Goal: Transaction & Acquisition: Purchase product/service

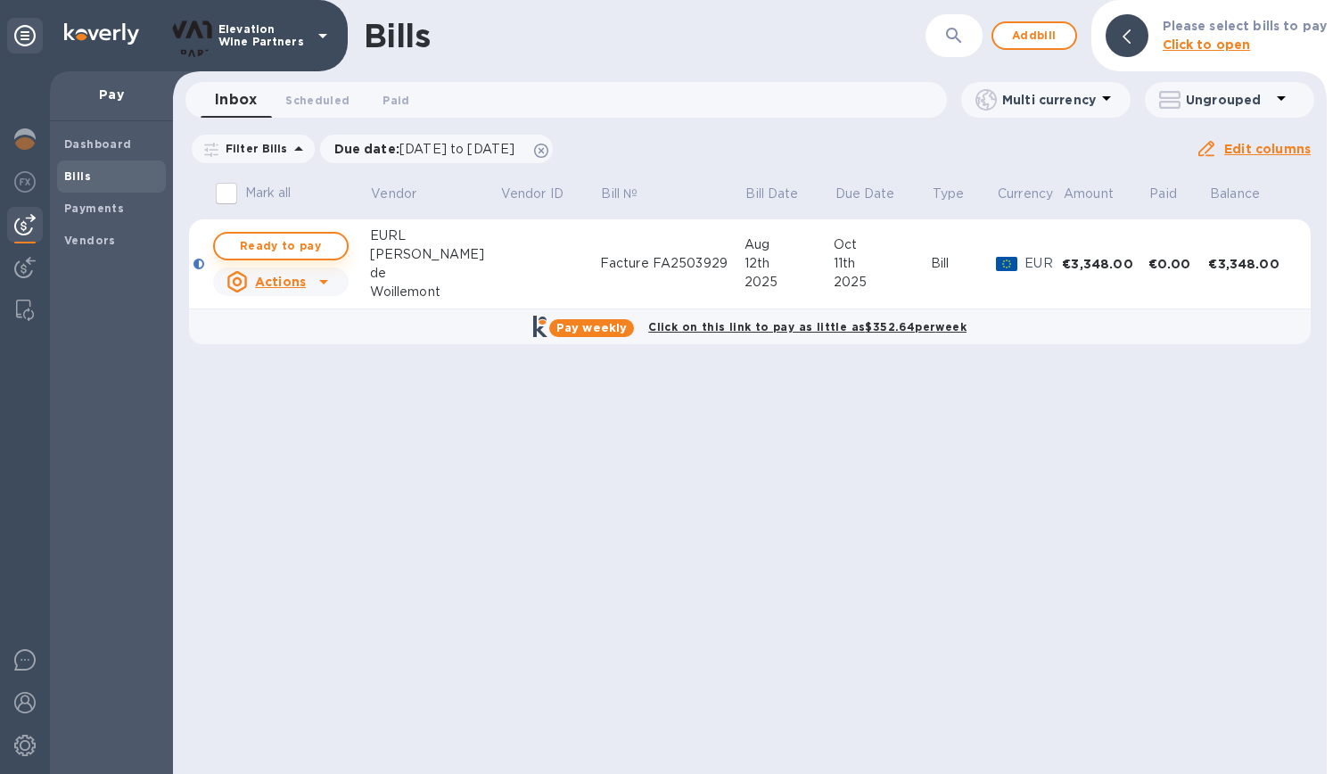
click at [302, 250] on span "Ready to pay" at bounding box center [280, 245] width 103 height 21
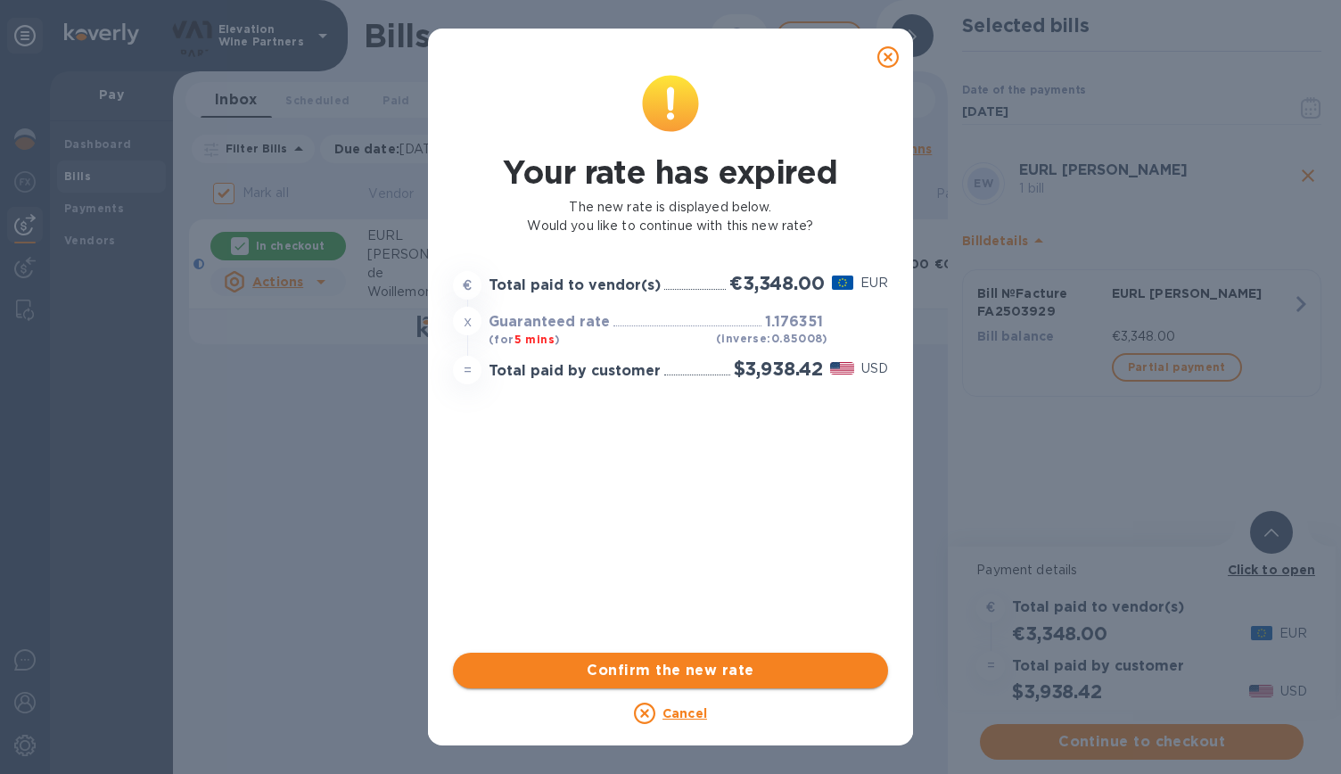
click at [730, 663] on span "Confirm the new rate" at bounding box center [670, 670] width 407 height 21
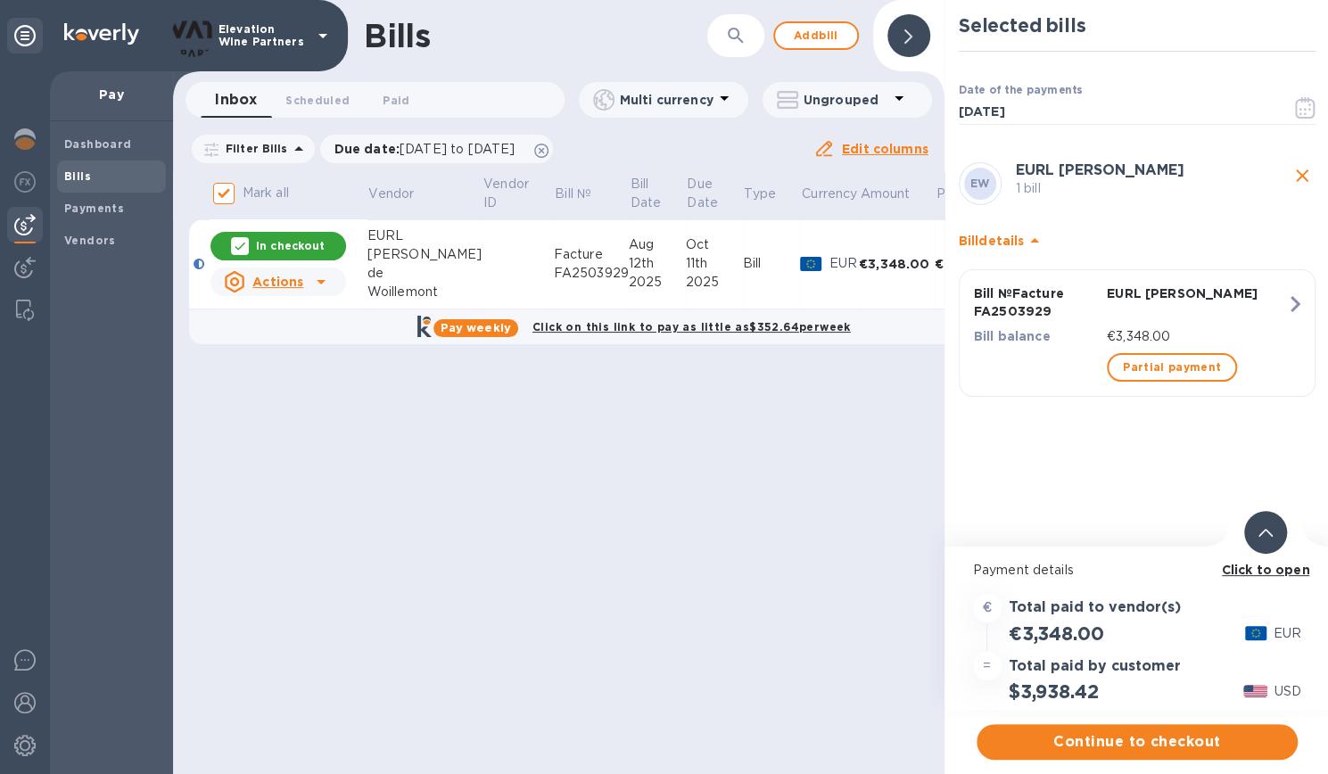
click at [261, 252] on p "In checkout" at bounding box center [290, 245] width 69 height 15
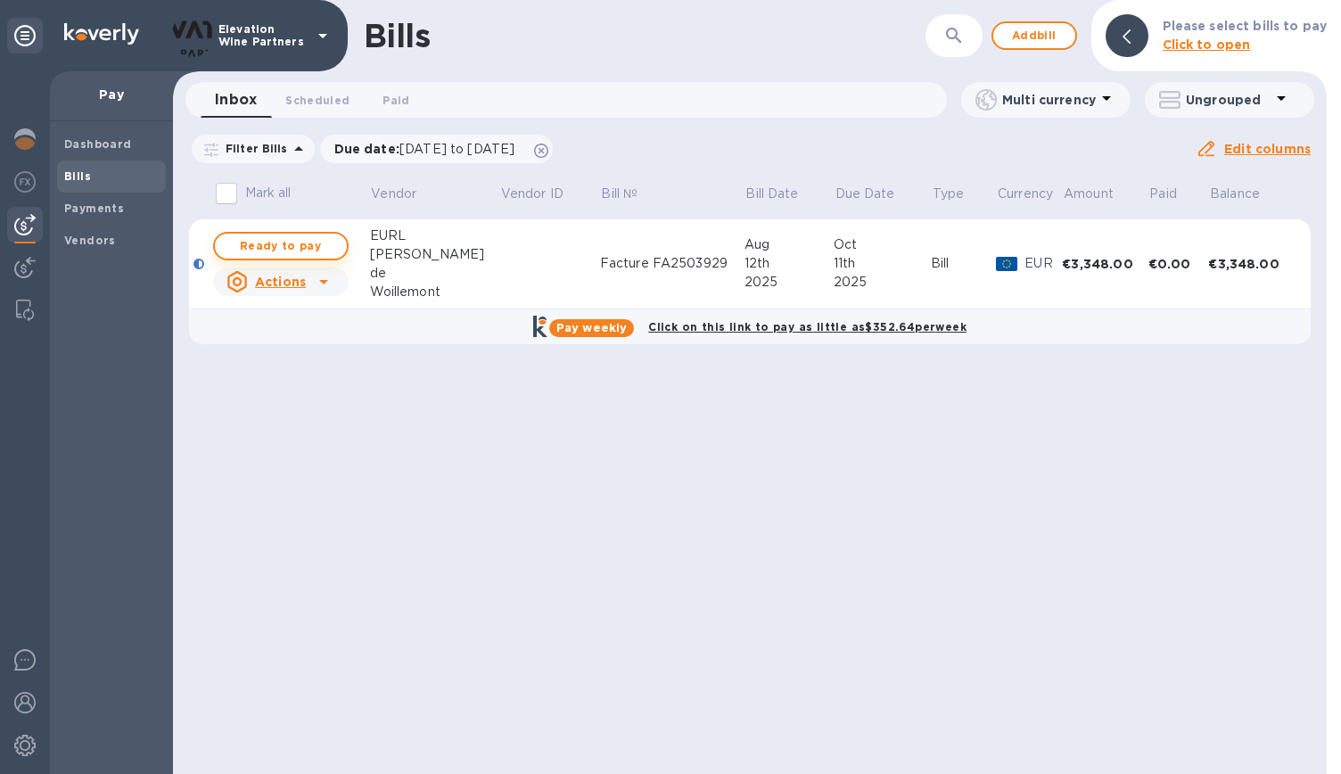
click at [321, 232] on button "Ready to pay" at bounding box center [281, 246] width 136 height 29
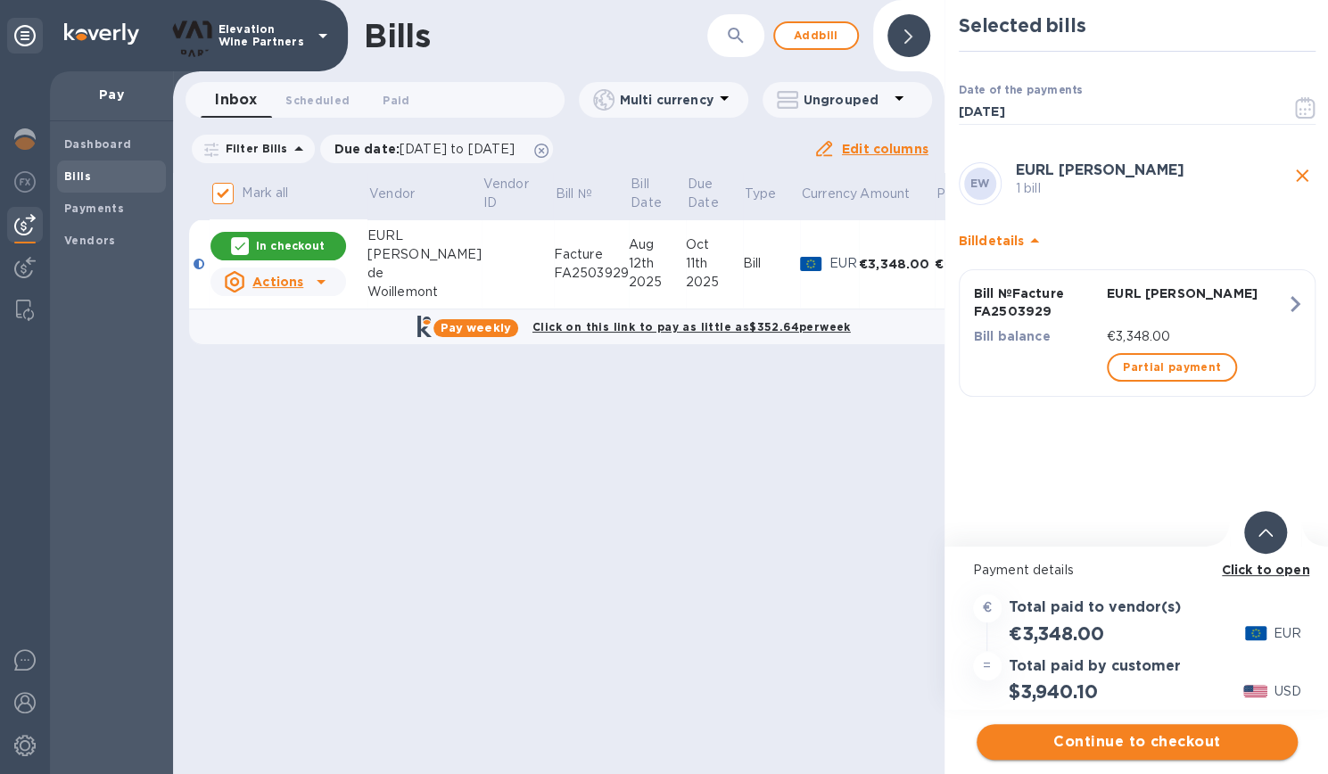
click at [1109, 731] on span "Continue to checkout" at bounding box center [1137, 741] width 293 height 21
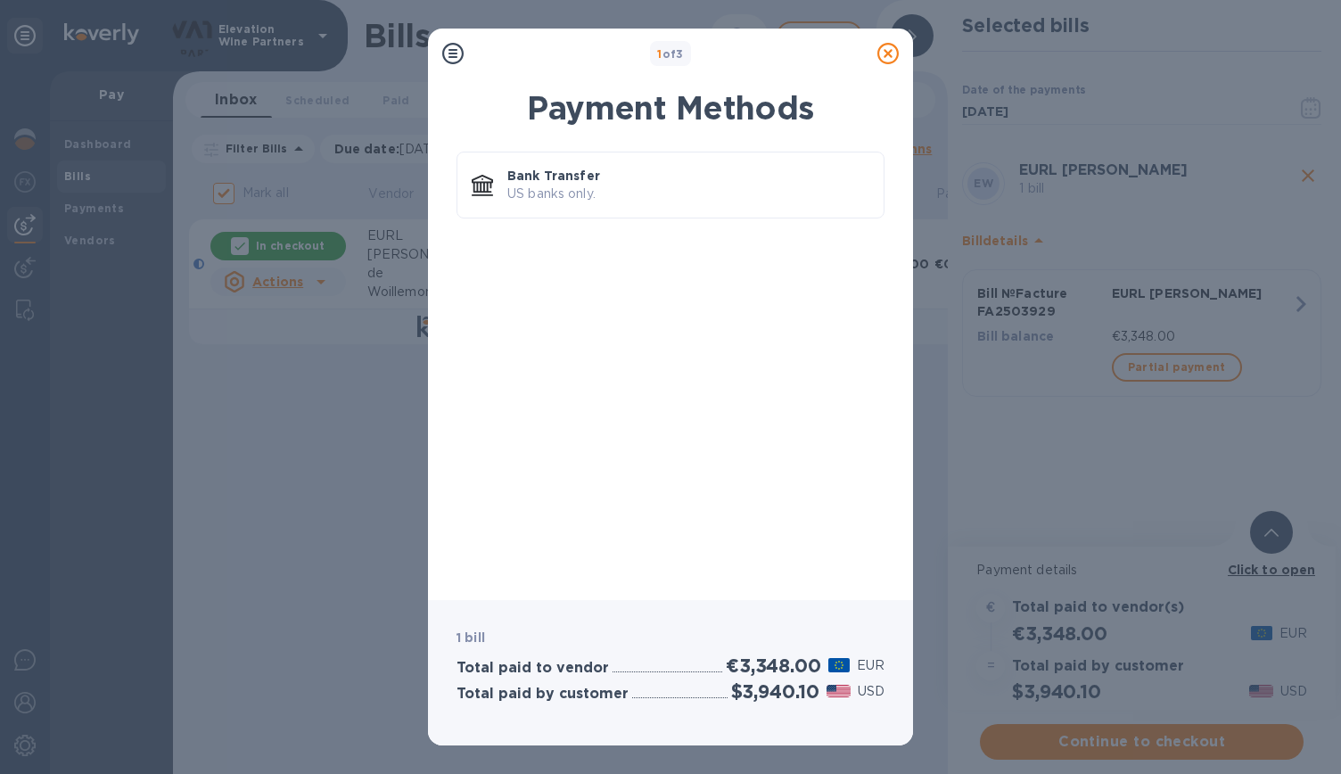
click at [891, 50] on icon at bounding box center [888, 53] width 21 height 21
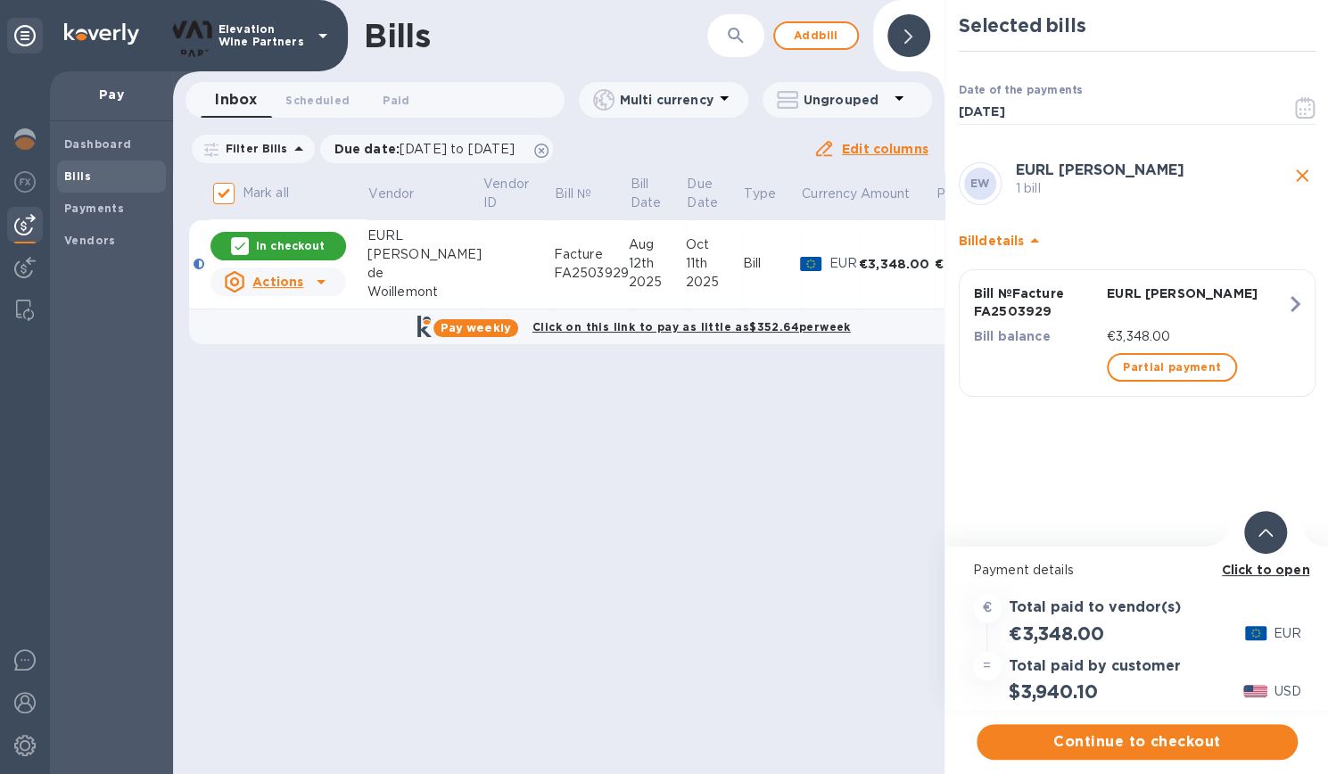
click at [294, 245] on p "In checkout" at bounding box center [290, 245] width 69 height 15
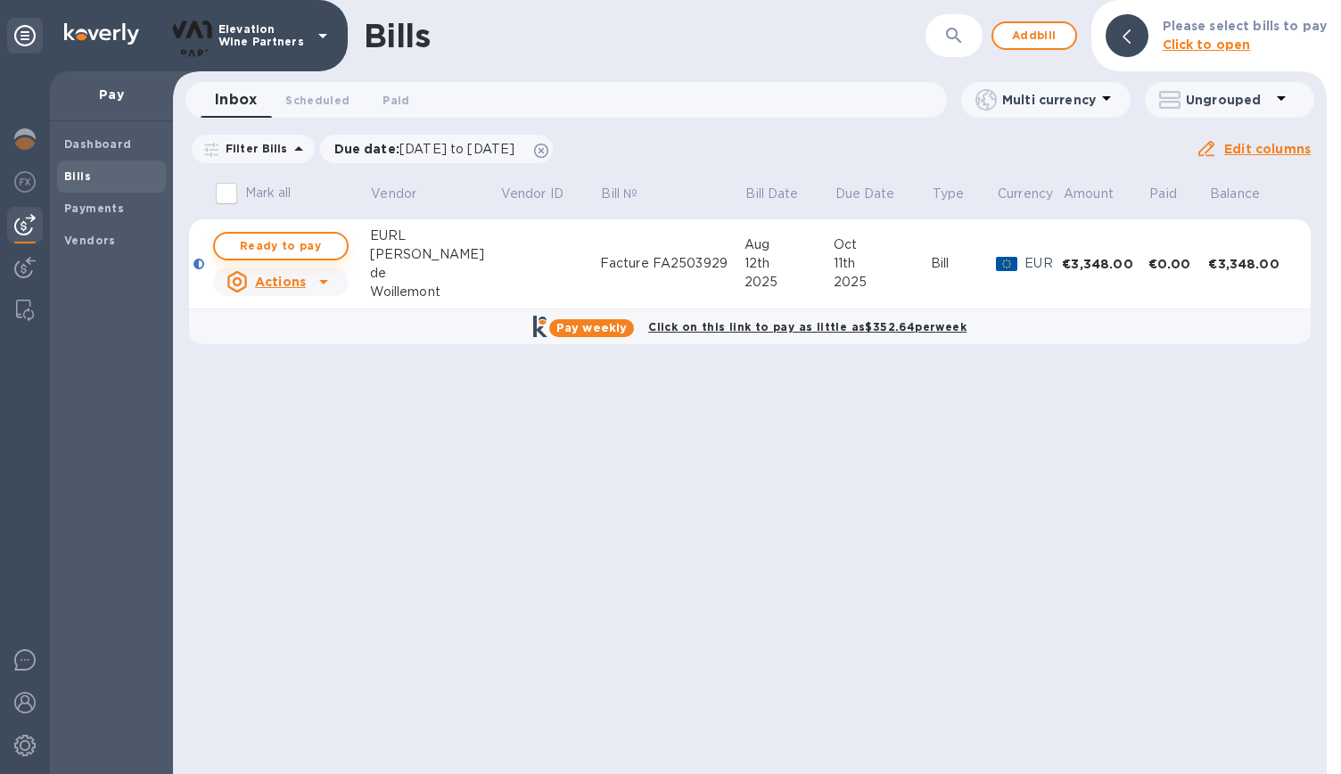
click at [284, 249] on span "Ready to pay" at bounding box center [280, 245] width 103 height 21
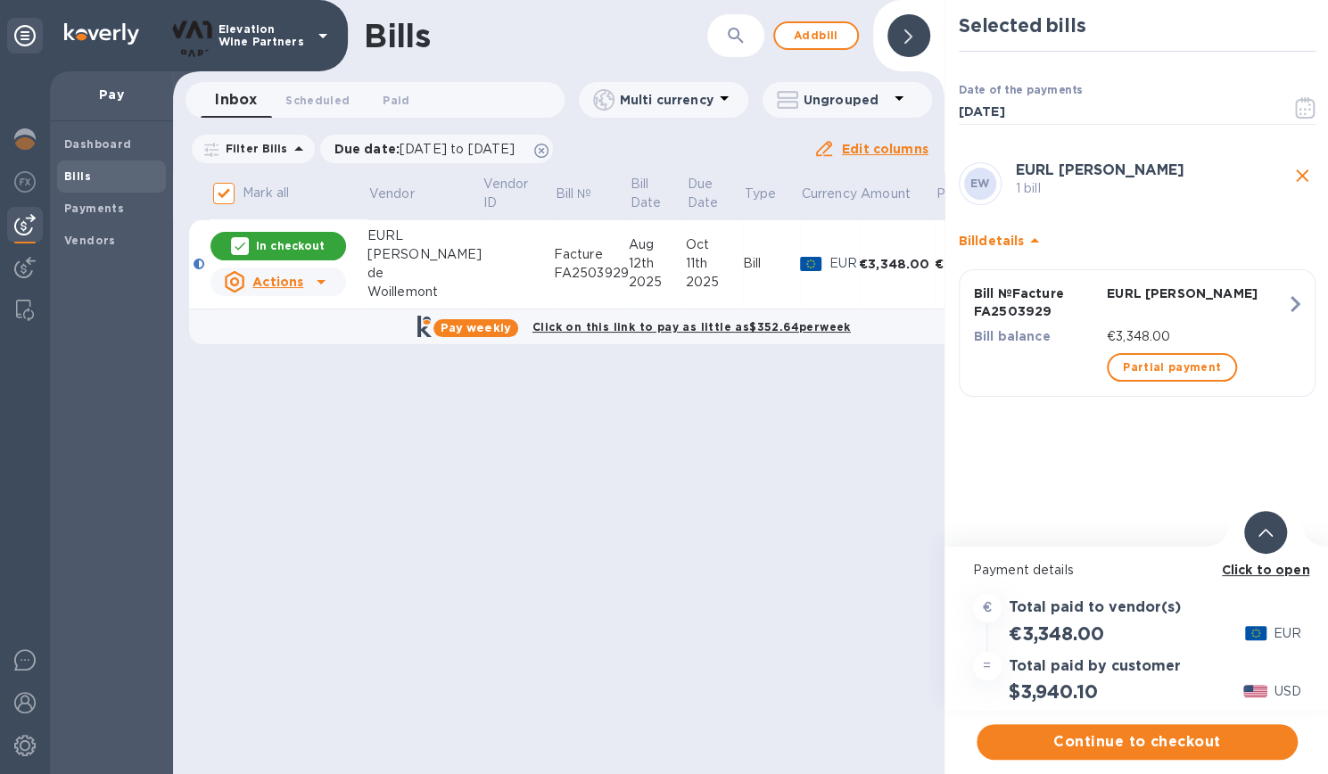
click at [284, 249] on p "In checkout" at bounding box center [290, 245] width 69 height 15
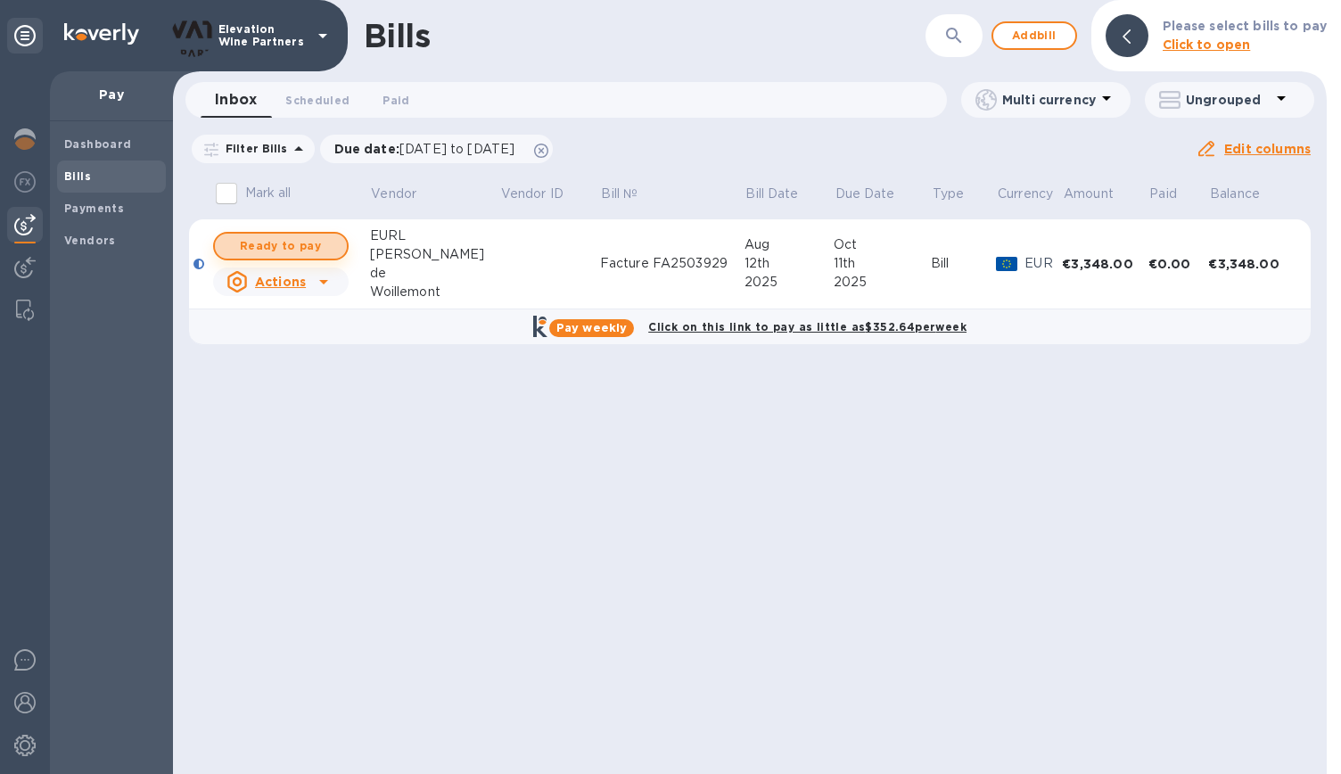
click at [305, 247] on span "Ready to pay" at bounding box center [280, 245] width 103 height 21
checkbox input "true"
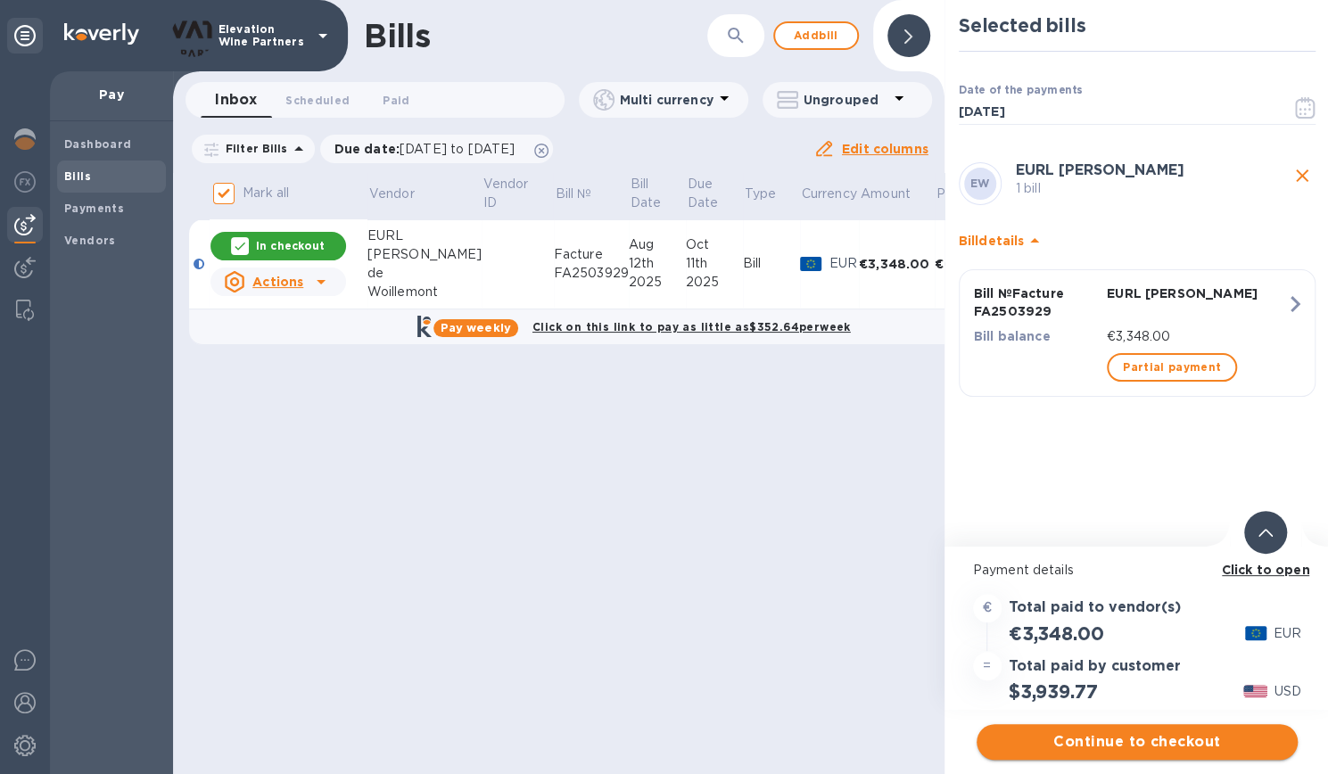
click at [1101, 738] on span "Continue to checkout" at bounding box center [1137, 741] width 293 height 21
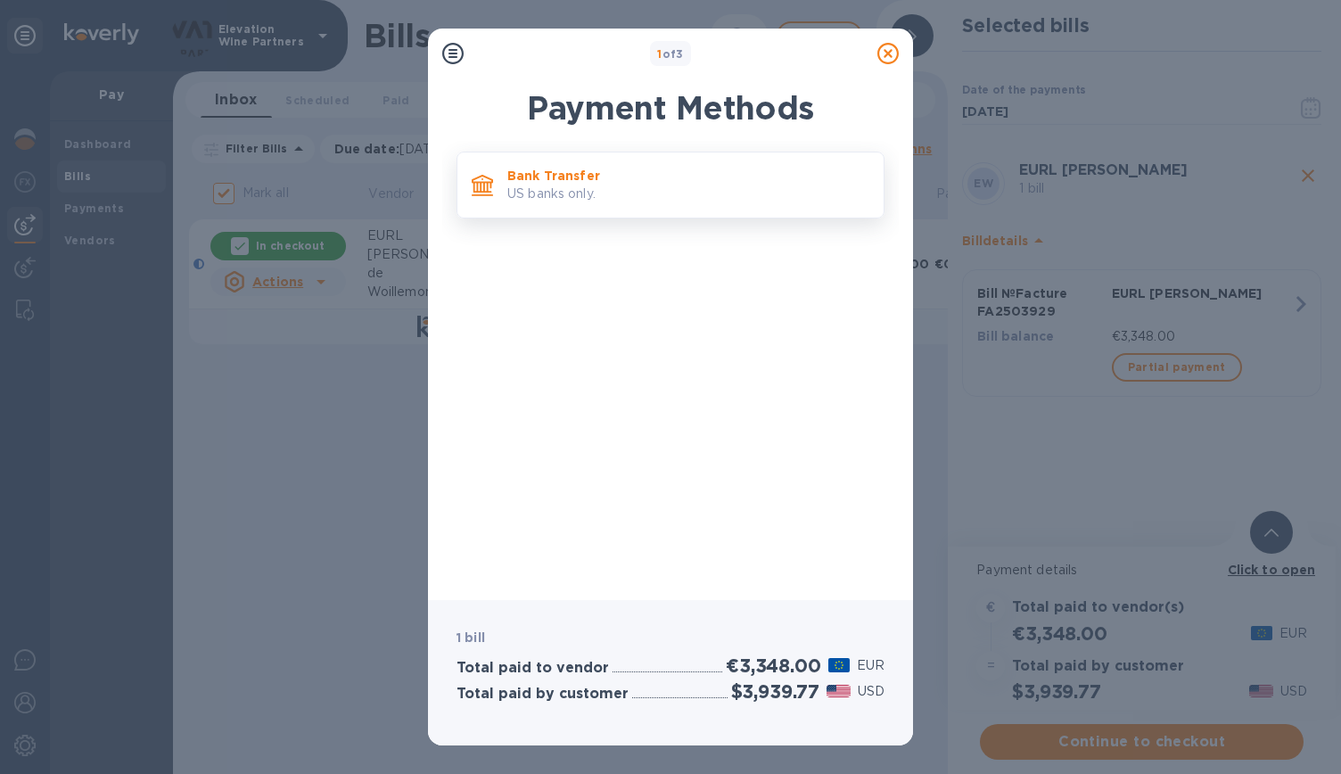
click at [641, 192] on p "US banks only." at bounding box center [688, 194] width 362 height 19
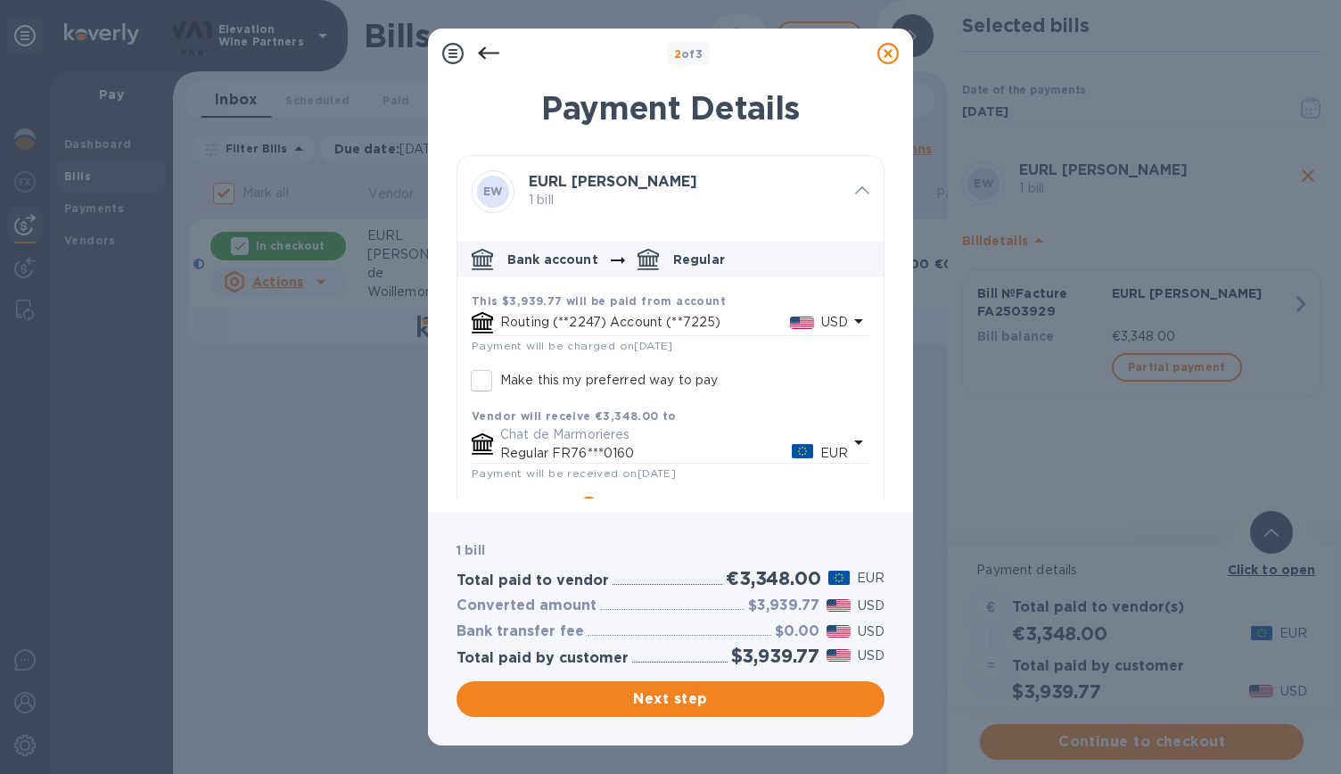
click at [848, 312] on icon "default-method" at bounding box center [858, 320] width 21 height 21
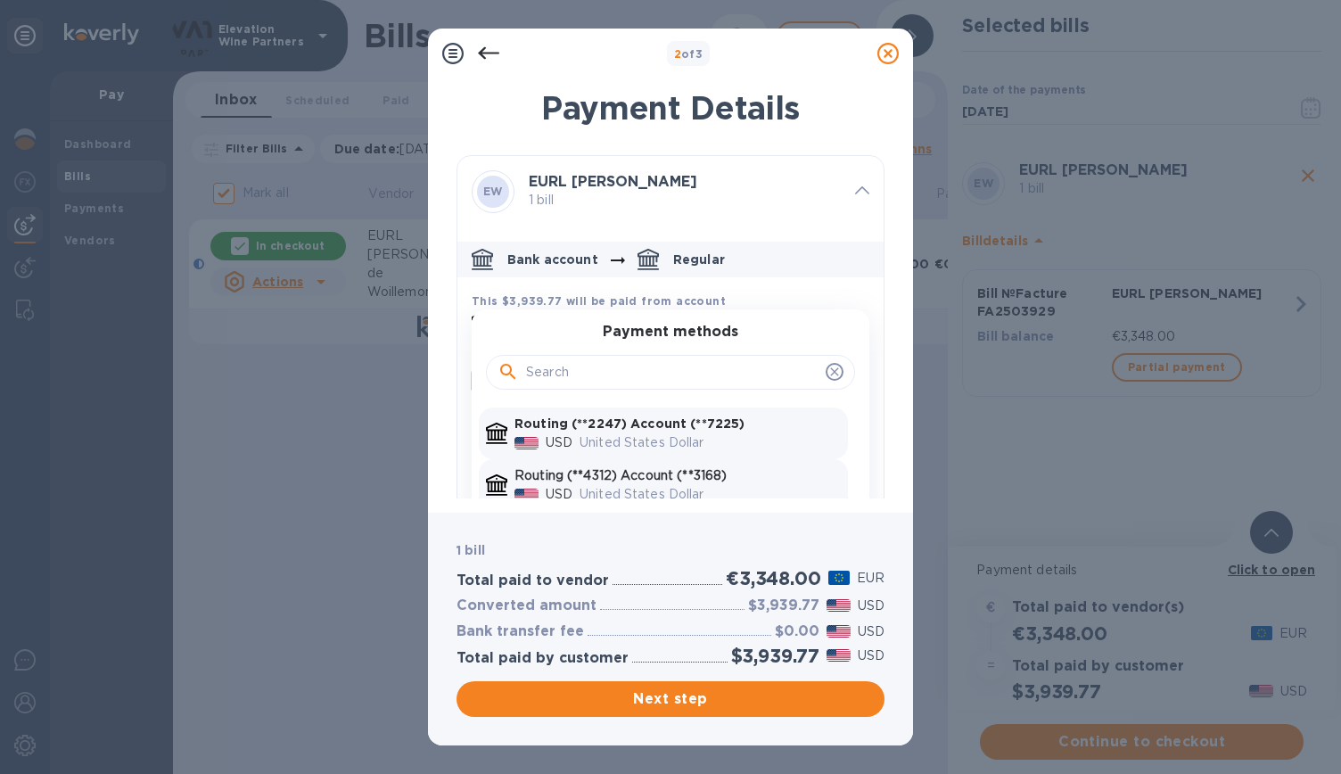
click at [717, 482] on div "United States Dollar" at bounding box center [710, 495] width 268 height 26
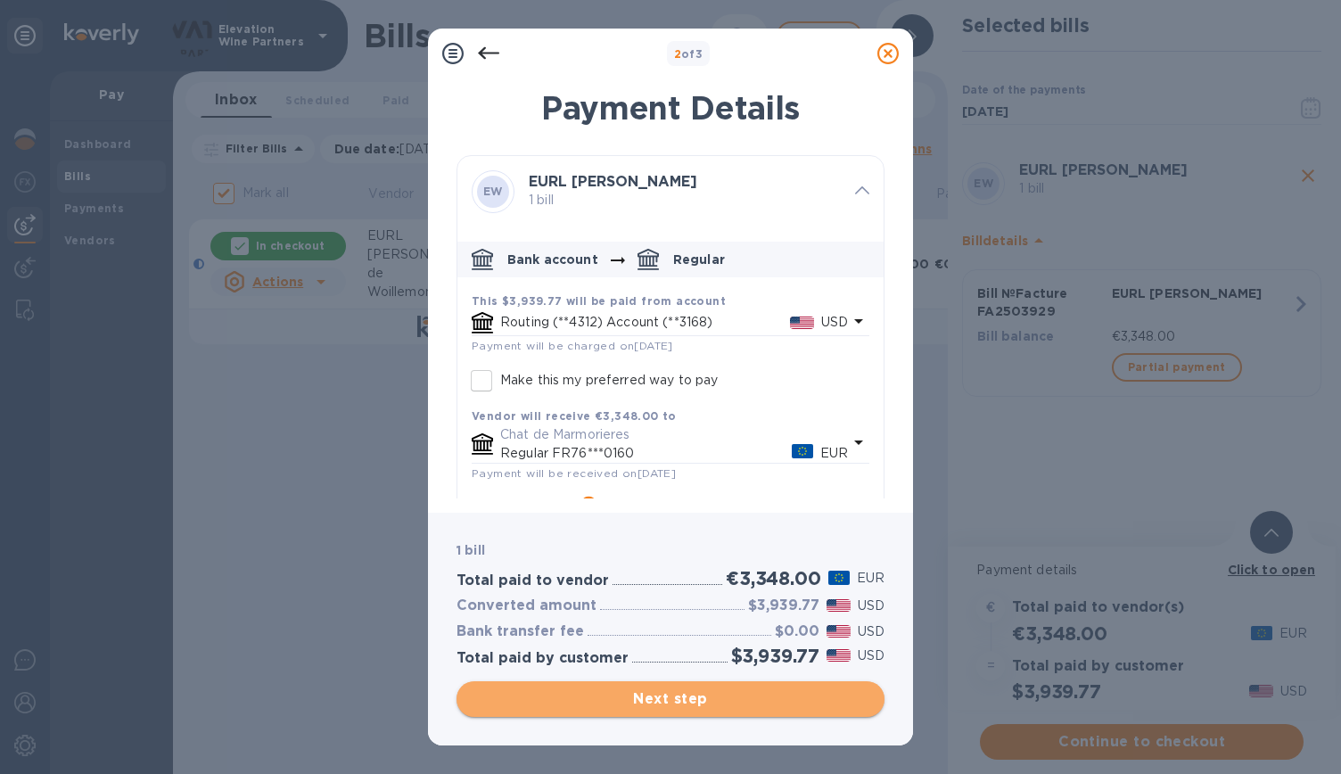
click at [683, 686] on button "Next step" at bounding box center [671, 699] width 428 height 36
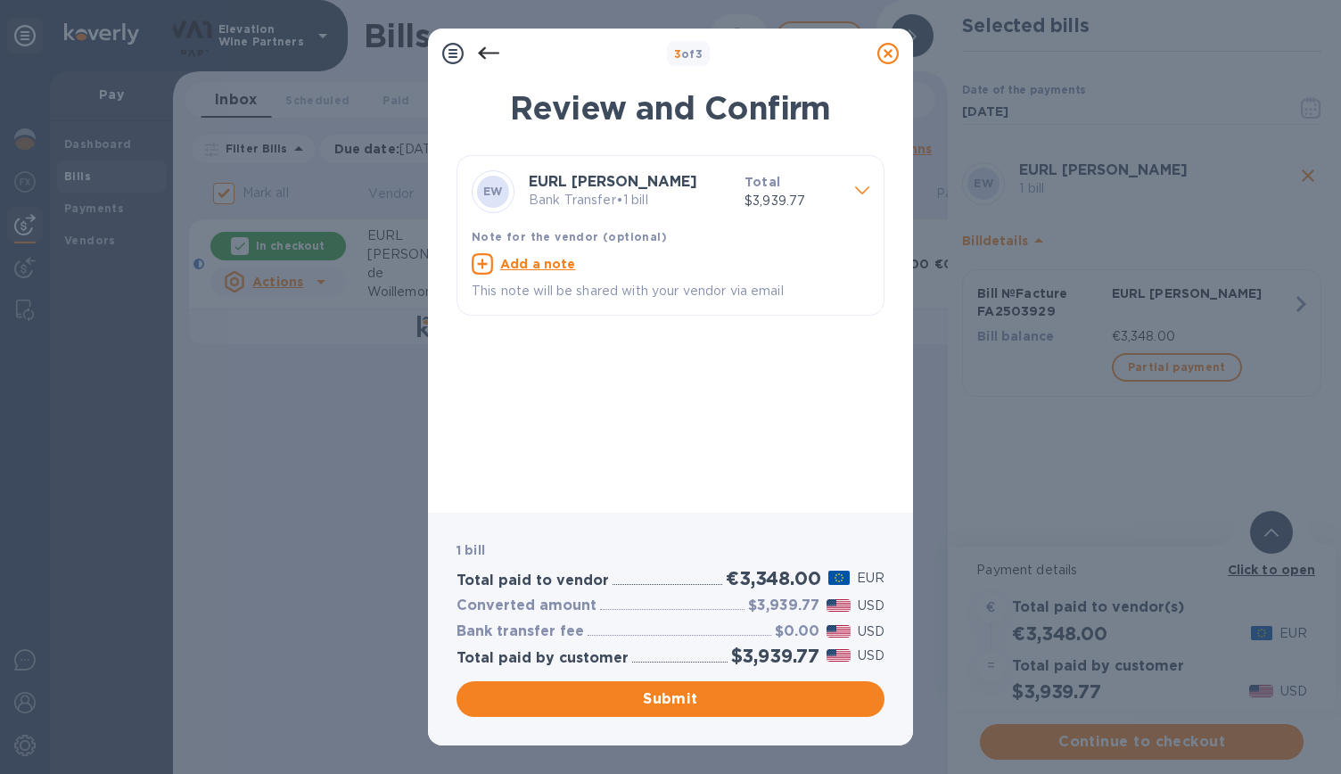
click at [485, 45] on icon at bounding box center [488, 53] width 21 height 21
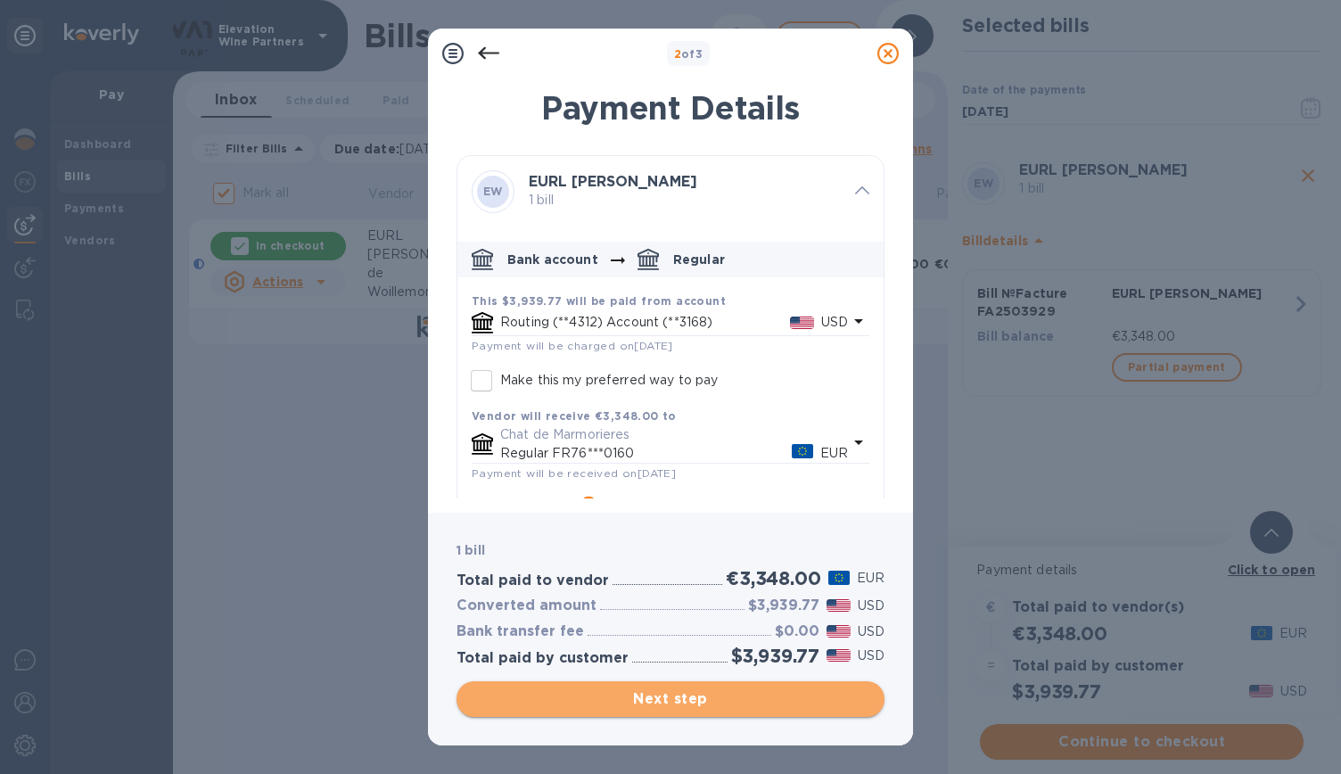
click at [729, 689] on span "Next step" at bounding box center [671, 699] width 400 height 21
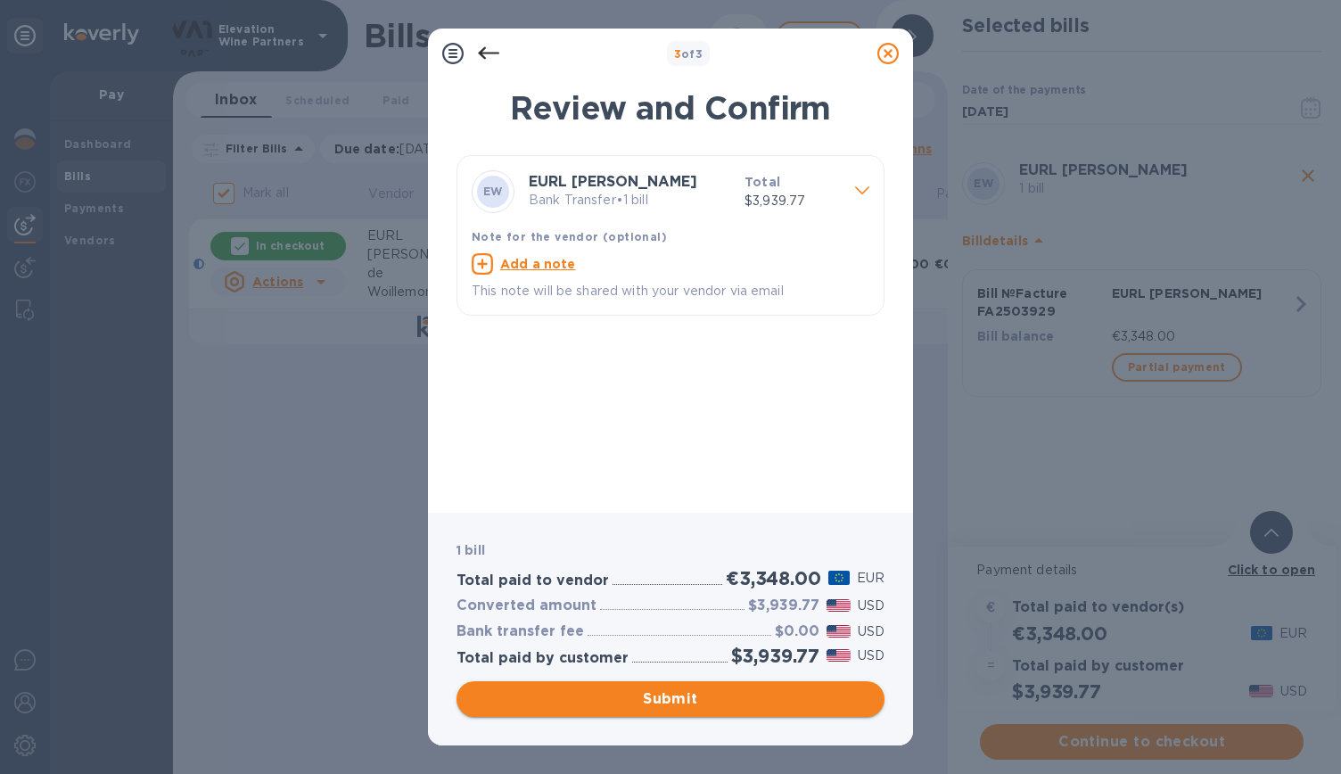
click at [729, 689] on span "Submit" at bounding box center [671, 699] width 400 height 21
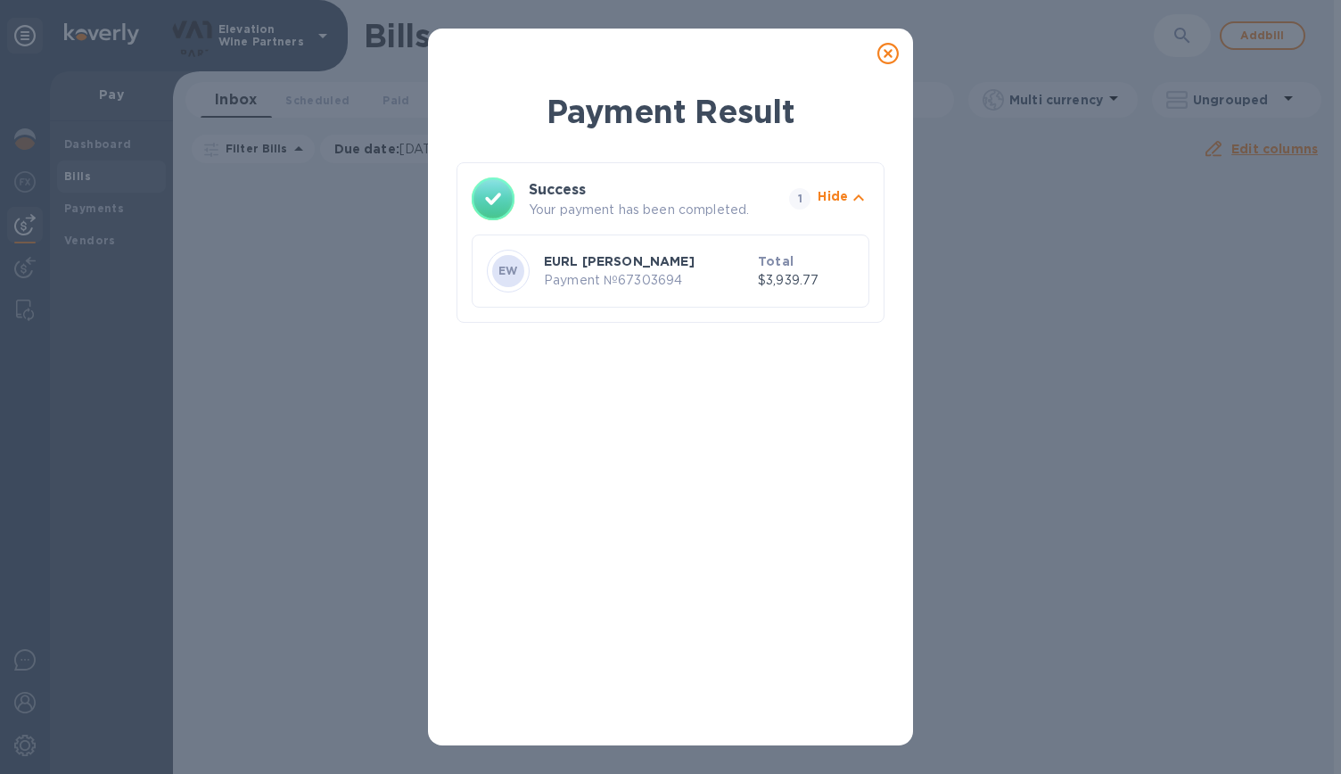
click at [887, 53] on icon at bounding box center [888, 53] width 21 height 21
